Goal: Task Accomplishment & Management: Complete application form

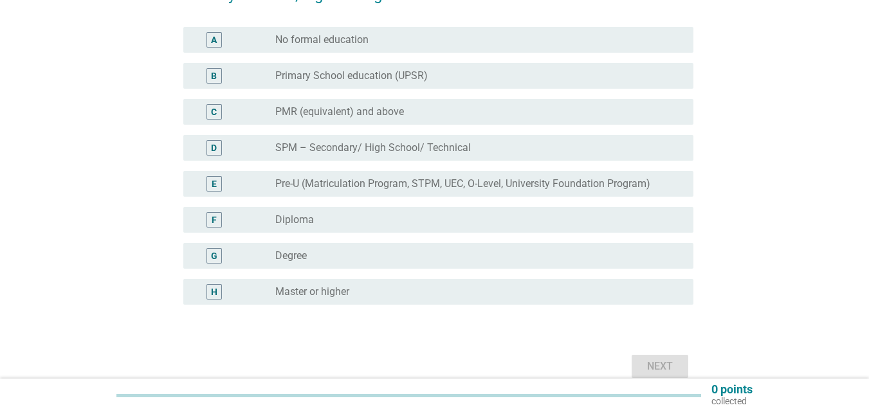
scroll to position [170, 0]
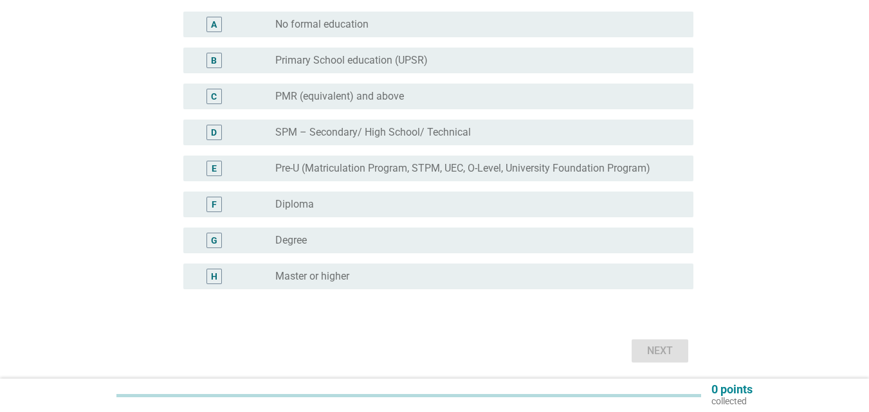
click at [212, 237] on div "G" at bounding box center [214, 241] width 6 height 14
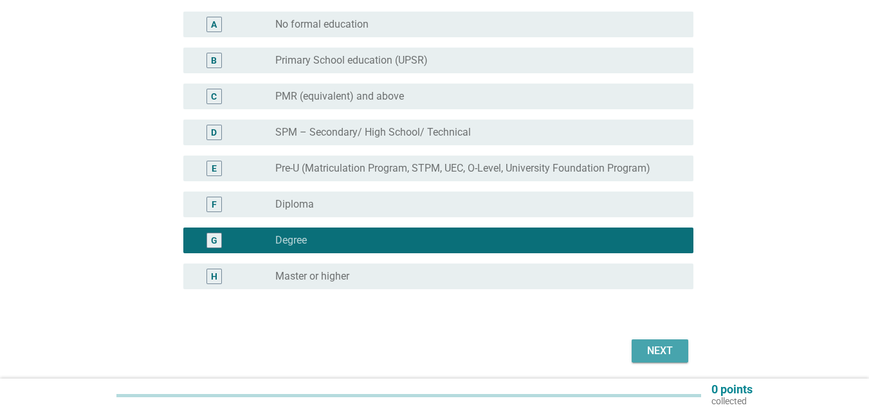
click at [658, 355] on div "Next" at bounding box center [660, 351] width 36 height 15
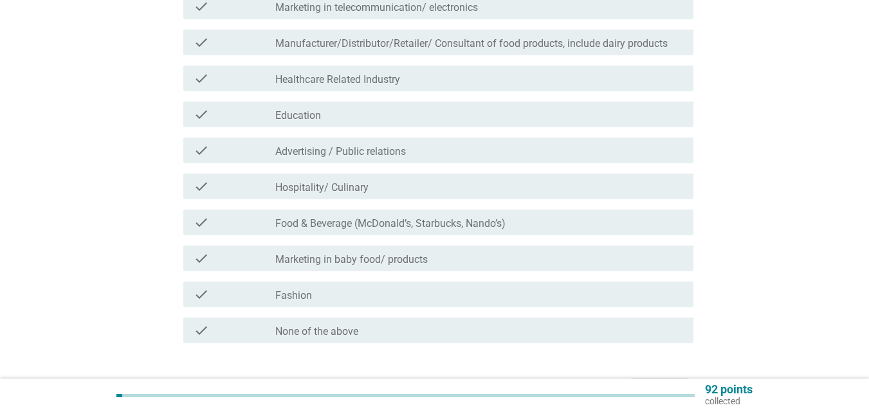
scroll to position [319, 0]
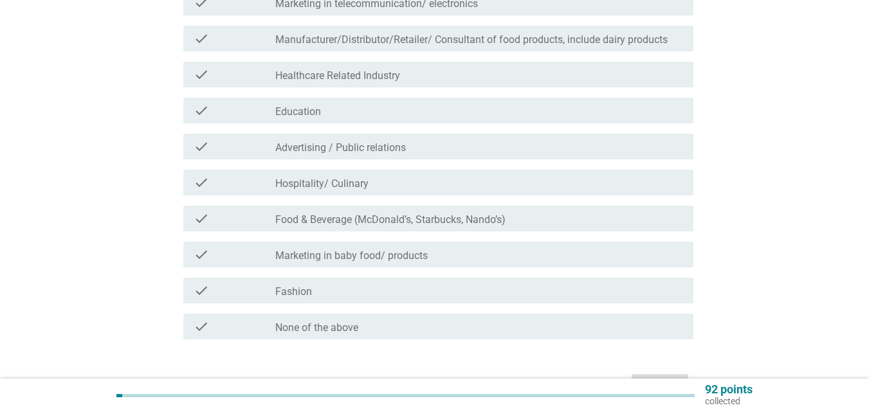
click at [310, 327] on label "None of the above" at bounding box center [316, 328] width 83 height 13
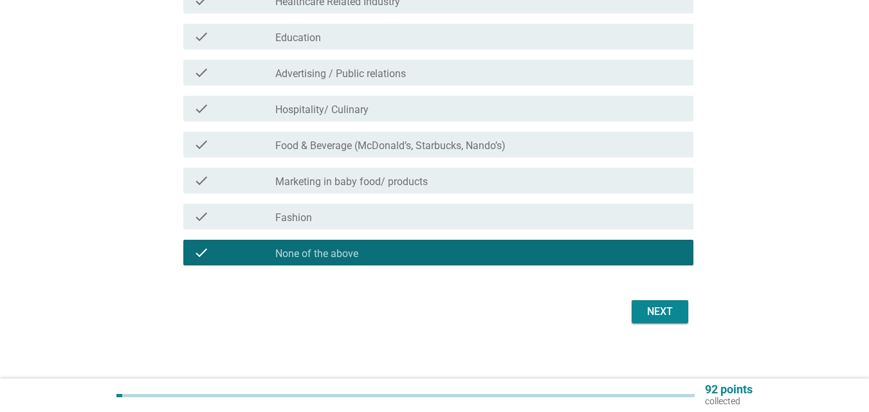
scroll to position [399, 0]
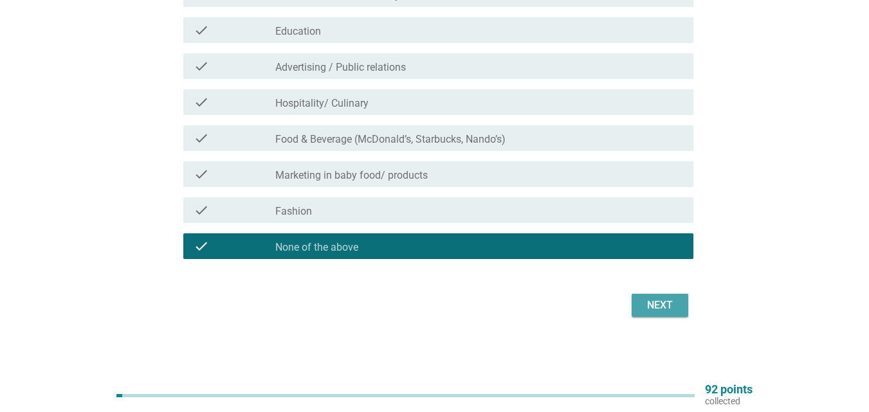
click at [656, 301] on div "Next" at bounding box center [660, 305] width 36 height 15
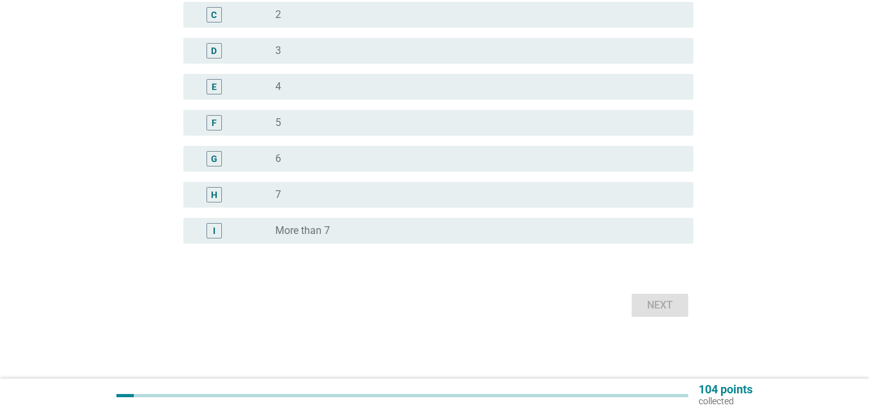
scroll to position [0, 0]
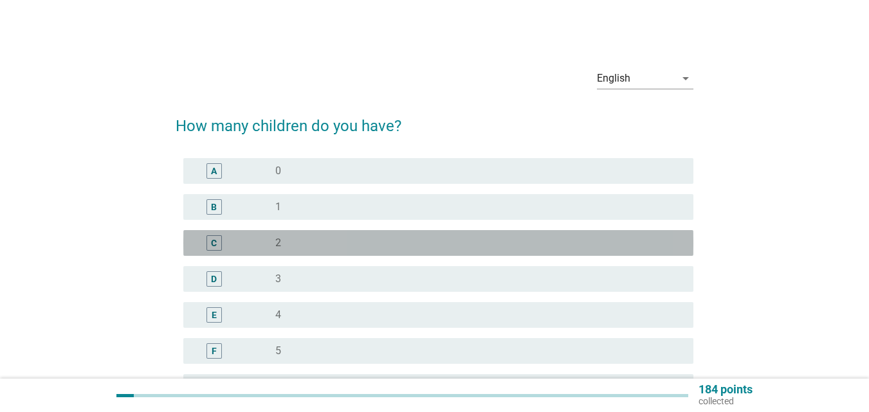
click at [214, 245] on div "C" at bounding box center [214, 244] width 6 height 14
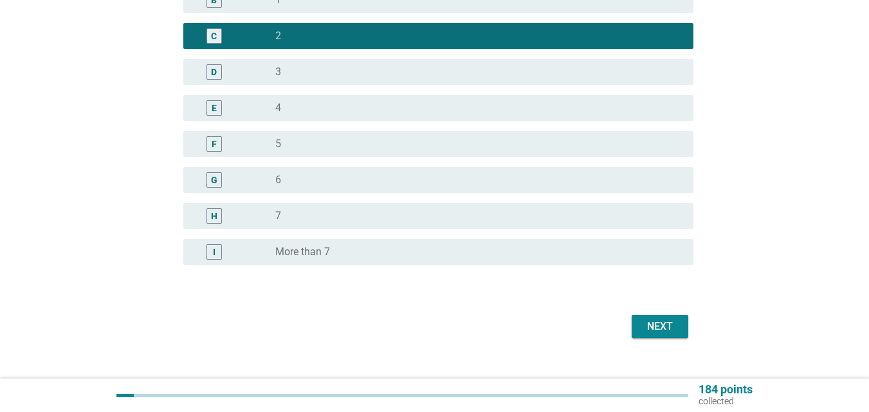
scroll to position [224, 0]
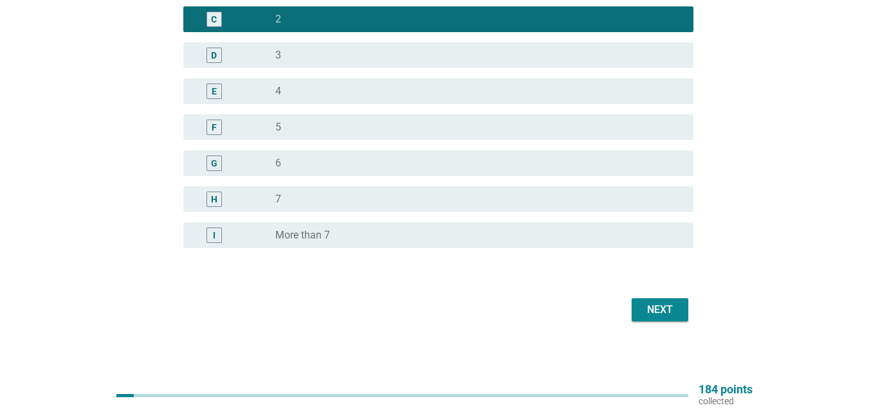
click at [661, 309] on div "Next" at bounding box center [660, 309] width 36 height 15
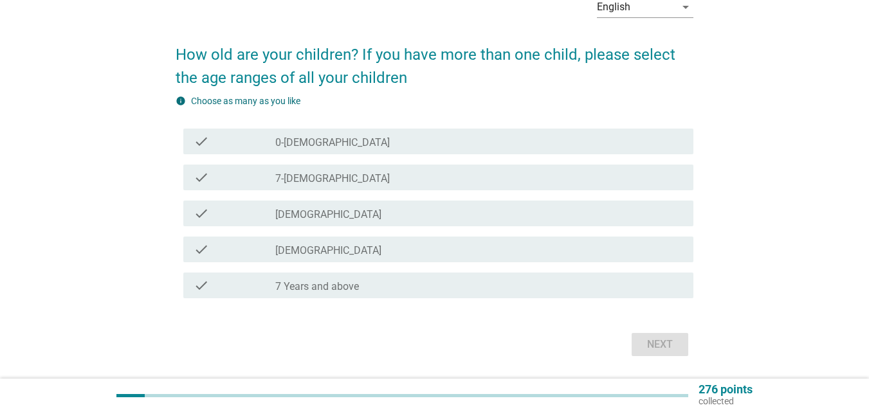
scroll to position [69, 0]
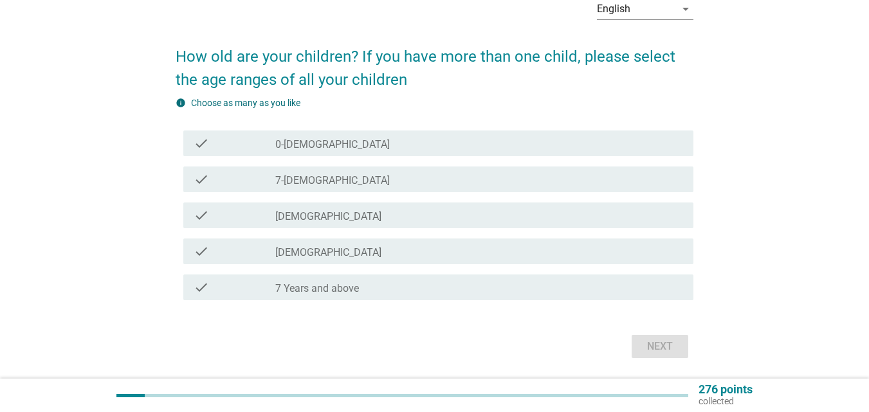
click at [865, 264] on div "English arrow_drop_down How old are your children? If you have more than one ch…" at bounding box center [434, 176] width 869 height 490
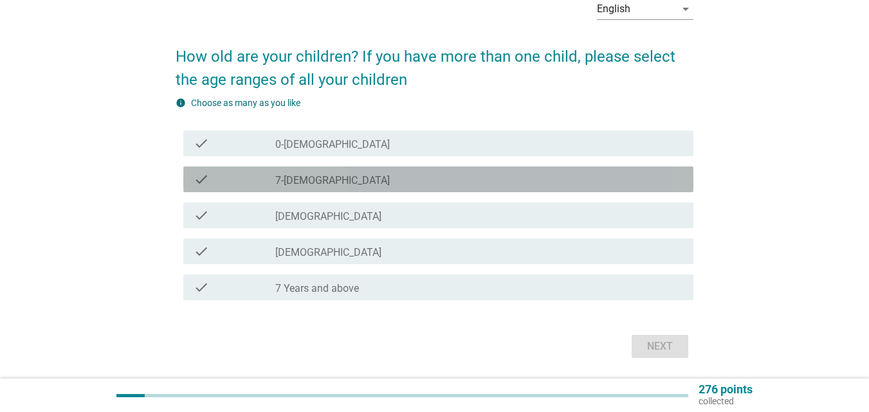
click at [306, 183] on label "7-[DEMOGRAPHIC_DATA]" at bounding box center [332, 180] width 115 height 13
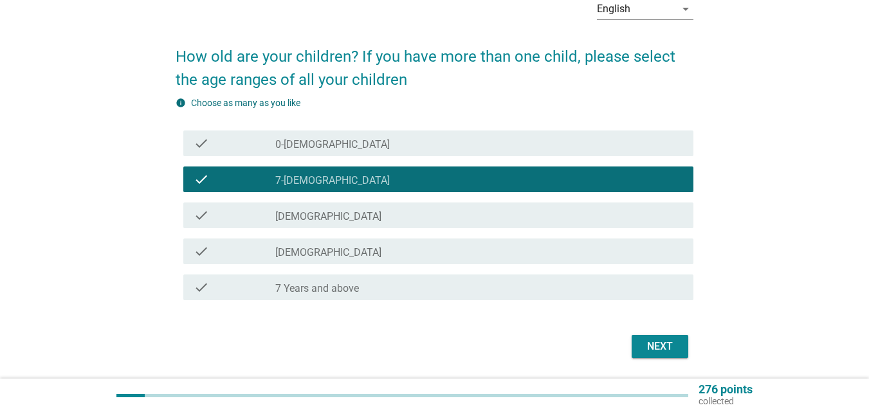
click at [297, 291] on label "7 Years and above" at bounding box center [317, 288] width 84 height 13
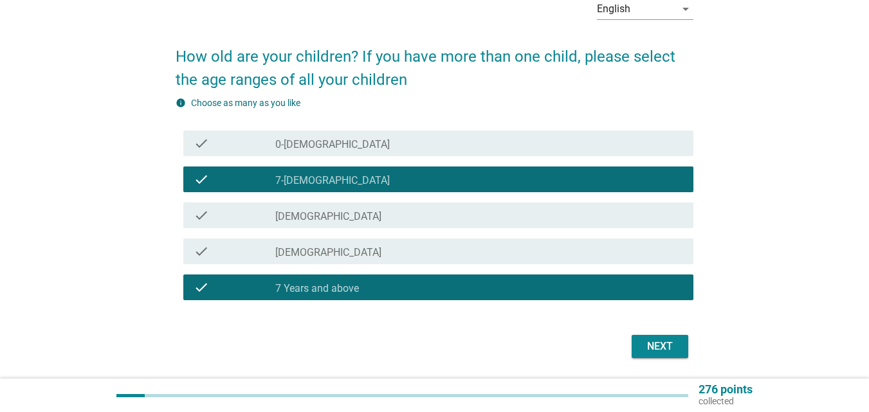
click at [650, 342] on div "Next" at bounding box center [660, 346] width 36 height 15
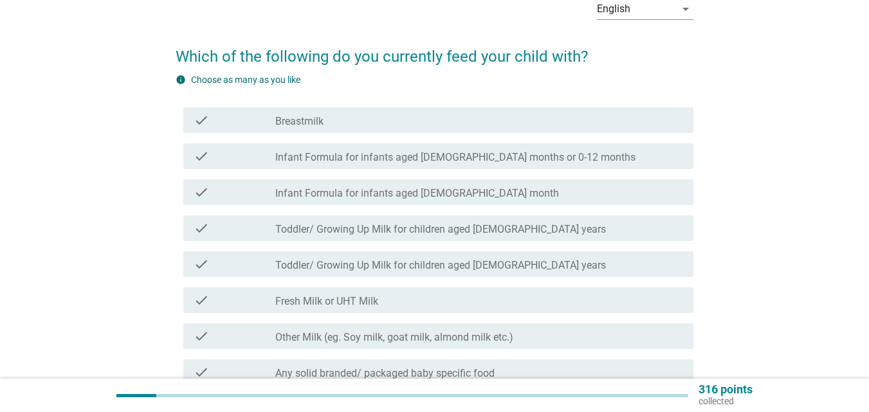
scroll to position [0, 0]
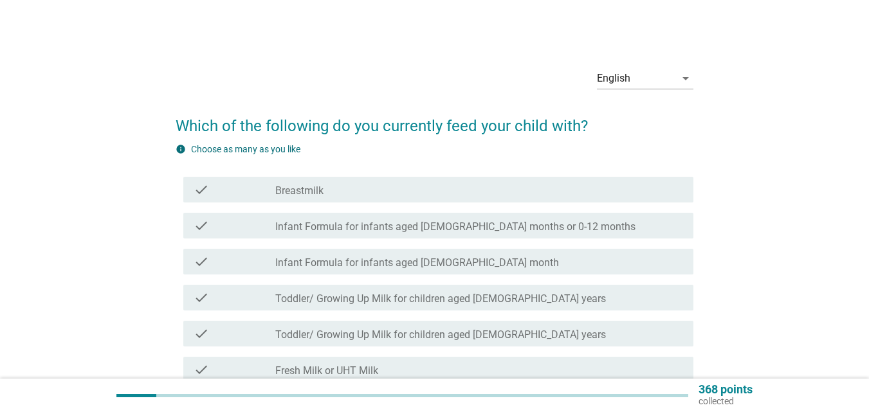
click at [307, 193] on label "Breastmilk" at bounding box center [299, 191] width 48 height 13
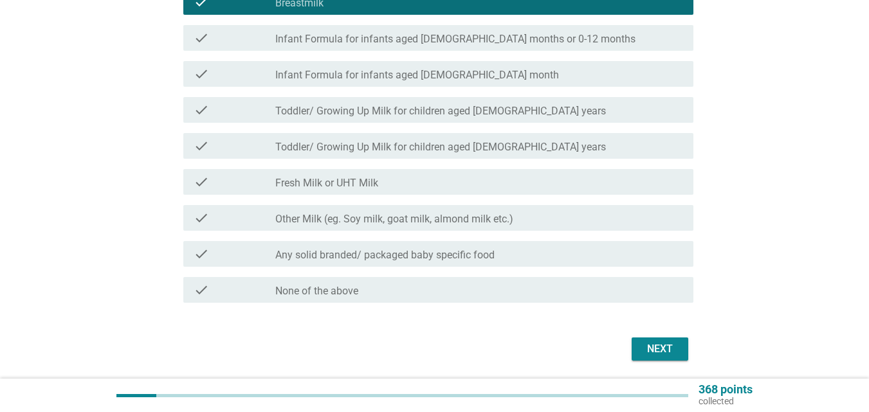
scroll to position [190, 0]
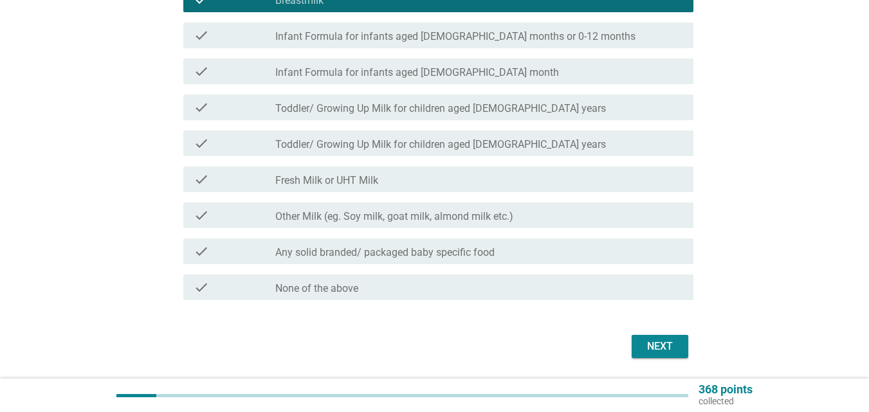
click at [645, 347] on div "Next" at bounding box center [660, 346] width 36 height 15
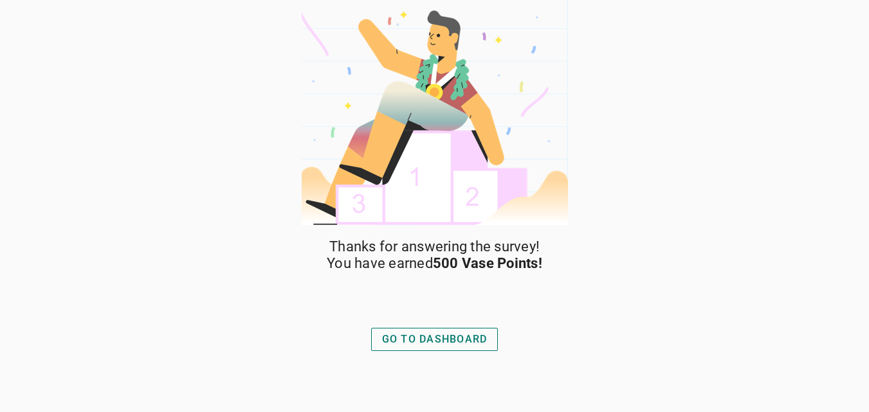
click at [472, 338] on div "GO TO DASHBOARD" at bounding box center [435, 339] width 106 height 15
